Goal: Download file/media

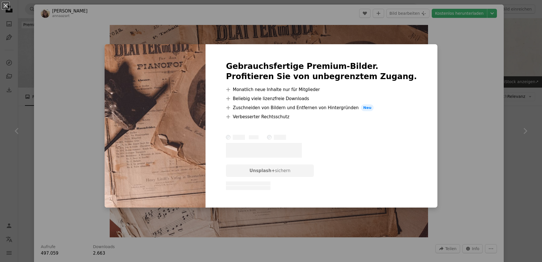
scroll to position [793, 0]
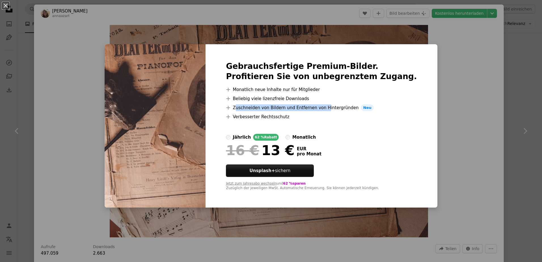
drag, startPoint x: 248, startPoint y: 107, endPoint x: 334, endPoint y: 107, distance: 86.1
click at [334, 107] on li "A plus sign Zuschneiden von Bildern und Entfernen von Hintergründen Neu" at bounding box center [321, 107] width 191 height 7
drag, startPoint x: 334, startPoint y: 107, endPoint x: 329, endPoint y: 120, distance: 13.8
click at [338, 120] on div at bounding box center [321, 127] width 191 height 14
drag, startPoint x: 279, startPoint y: 115, endPoint x: 248, endPoint y: 89, distance: 40.0
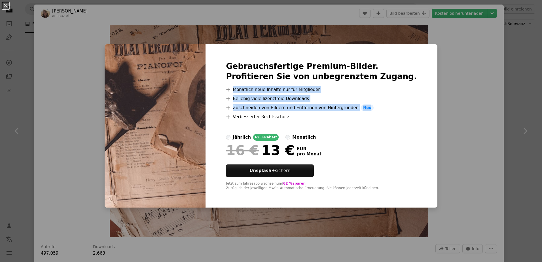
click at [248, 89] on ul "A plus sign Monatlich neue Inhalte nur für Mitglieder A plus sign Beliebig viel…" at bounding box center [321, 103] width 191 height 34
click at [249, 90] on li "A plus sign Monatlich neue Inhalte nur für Mitglieder" at bounding box center [321, 89] width 191 height 7
drag, startPoint x: 246, startPoint y: 88, endPoint x: 314, endPoint y: 120, distance: 75.2
click at [314, 120] on div "Gebrauchsfertige Premium-Bilder. Profitieren Sie von unbegrenztem Zugang. A plu…" at bounding box center [321, 125] width 232 height 163
copy ul "Monatlich neue Inhalte nur für Mitglieder A plus sign Beliebig viele lizenzfrei…"
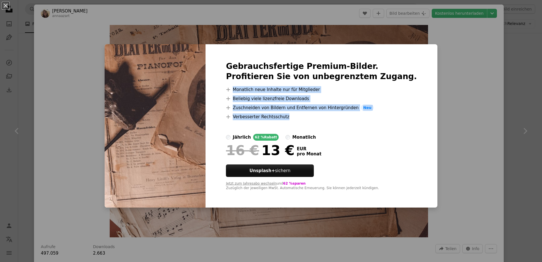
copy ul "Monatlich neue Inhalte nur für Mitglieder A plus sign Beliebig viele lizenzfrei…"
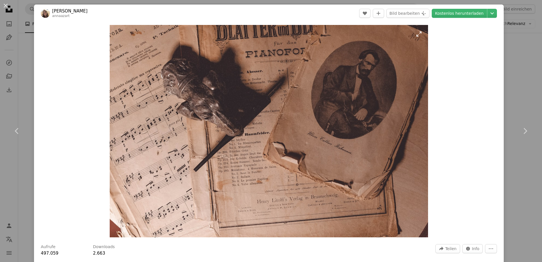
click at [341, 93] on img "Dieses Bild heranzoomen" at bounding box center [269, 131] width 318 height 212
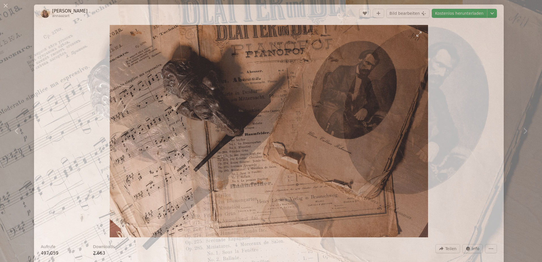
scroll to position [47, 0]
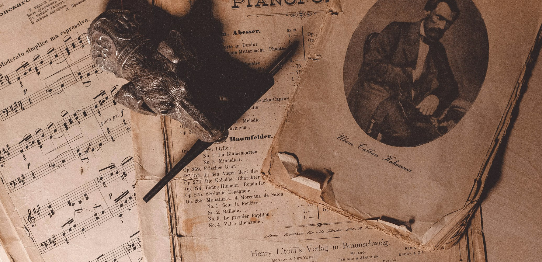
click at [341, 92] on img "Dieses Bild herauszoomen" at bounding box center [271, 134] width 542 height 362
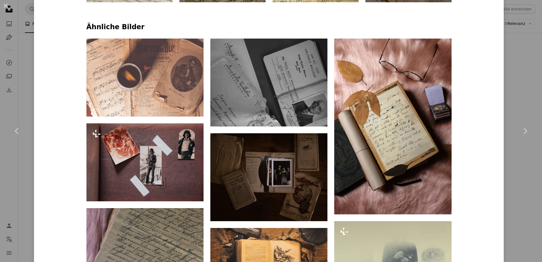
scroll to position [425, 0]
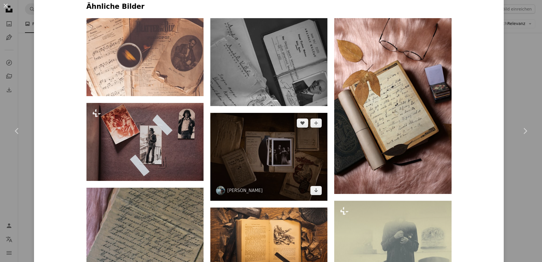
click at [292, 163] on img at bounding box center [268, 157] width 117 height 88
